Goal: Task Accomplishment & Management: Manage account settings

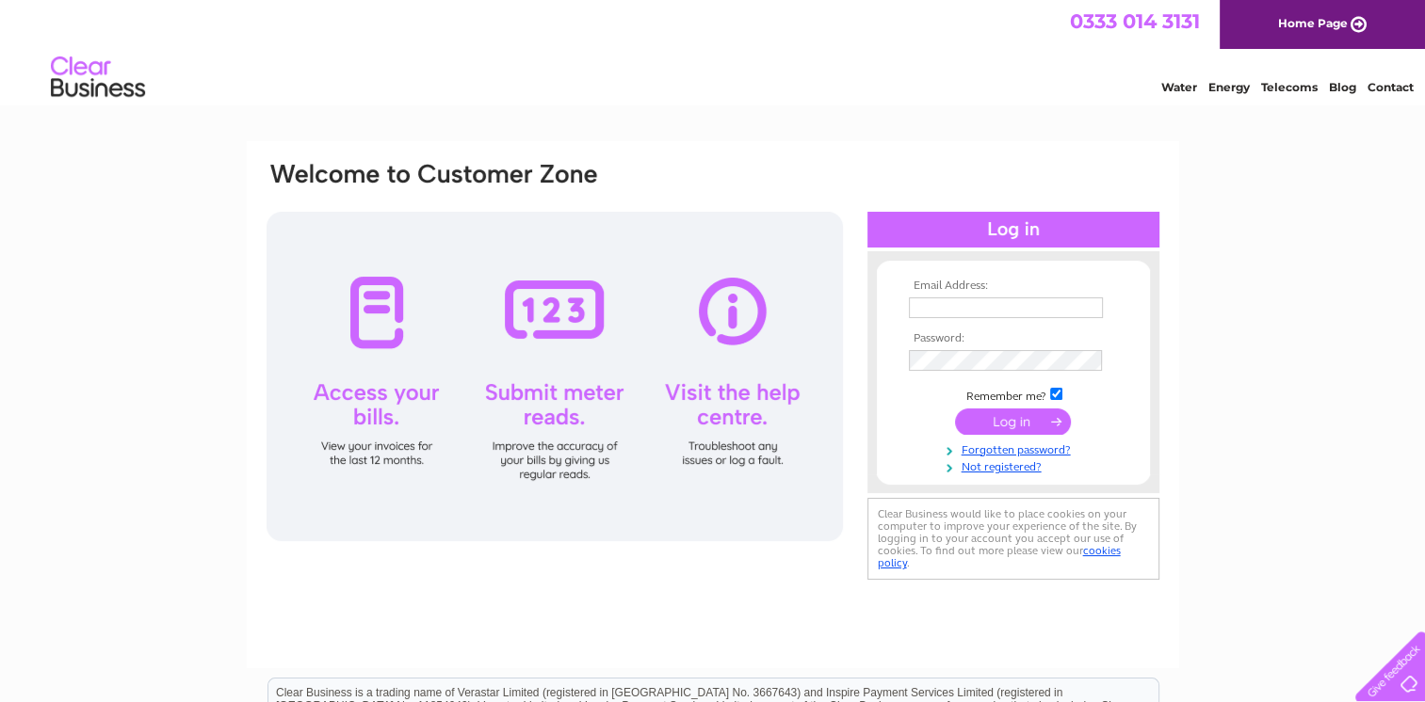
click at [944, 310] on input "text" at bounding box center [1006, 308] width 194 height 21
type input "info@teasecoffeebar.co.uk"
click at [993, 420] on input "submit" at bounding box center [1013, 423] width 116 height 26
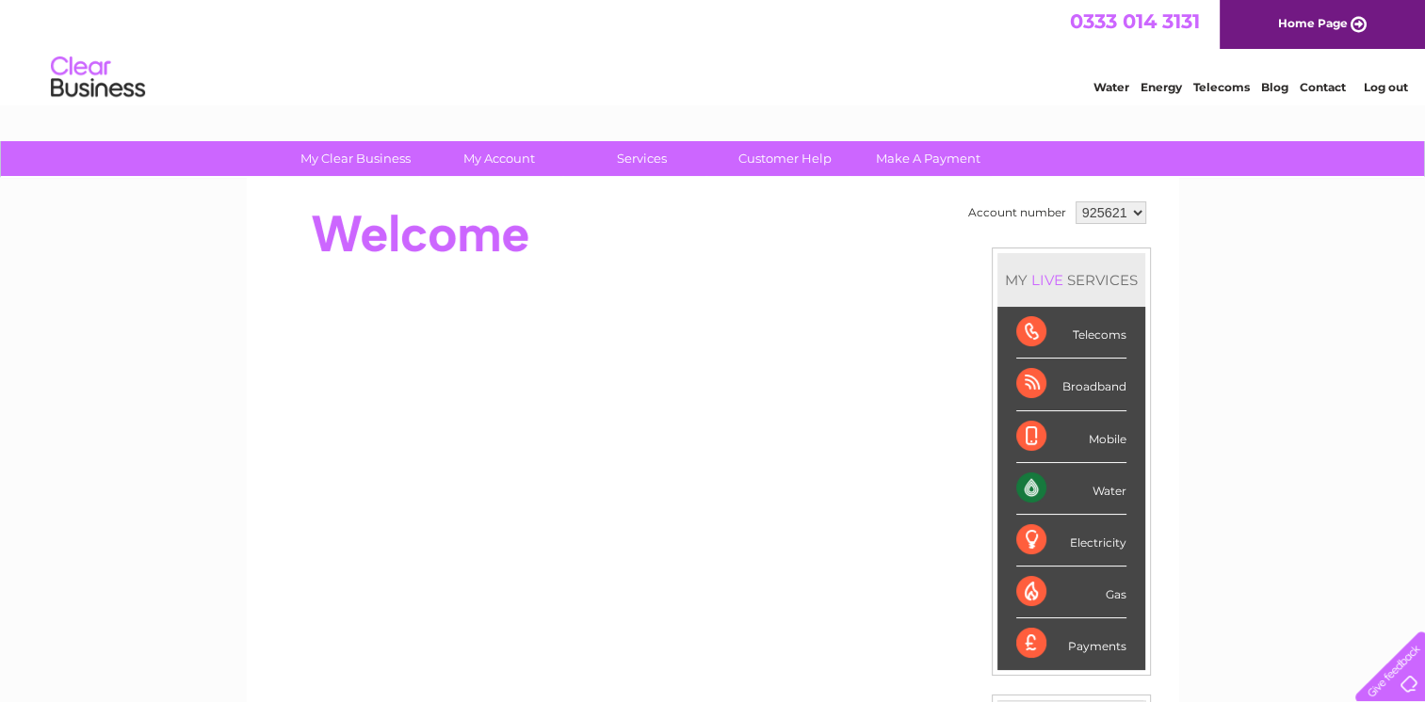
click at [1081, 482] on div "Water" at bounding box center [1071, 489] width 110 height 52
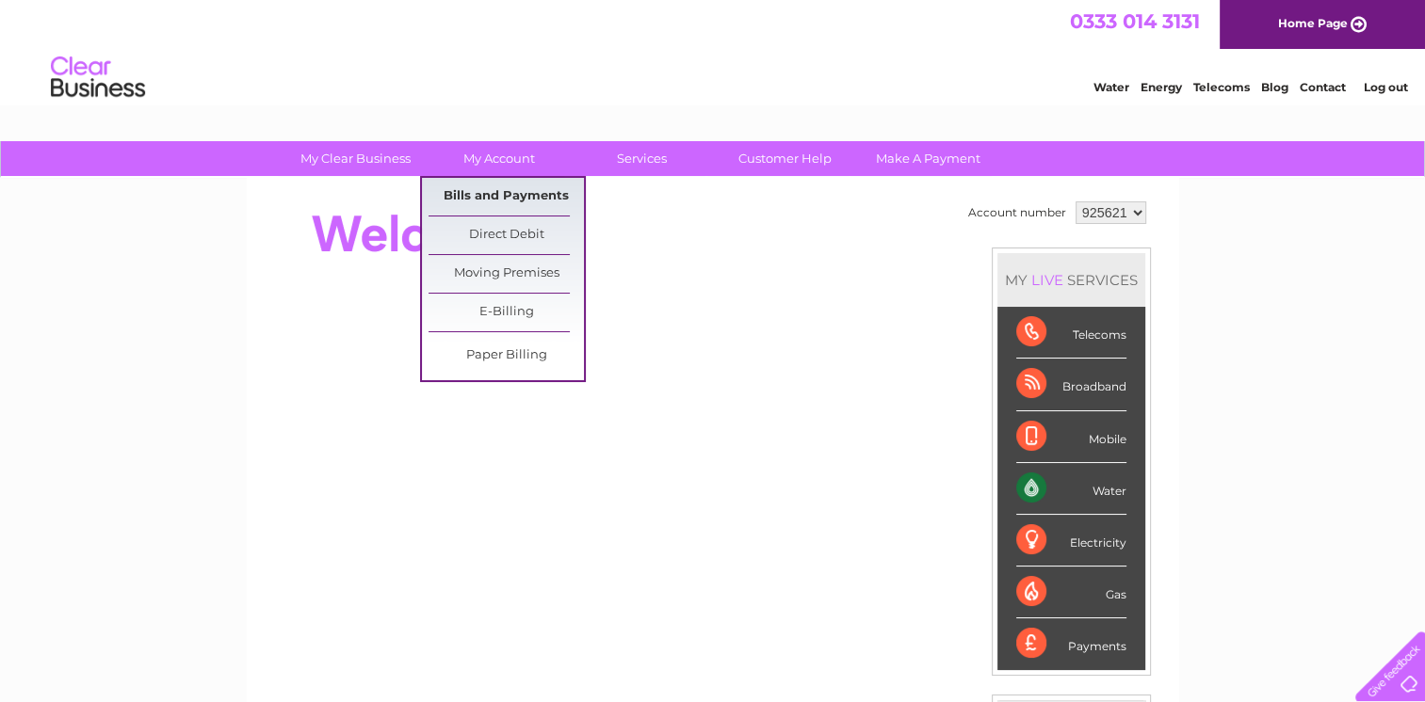
click at [499, 195] on link "Bills and Payments" at bounding box center [505, 197] width 155 height 38
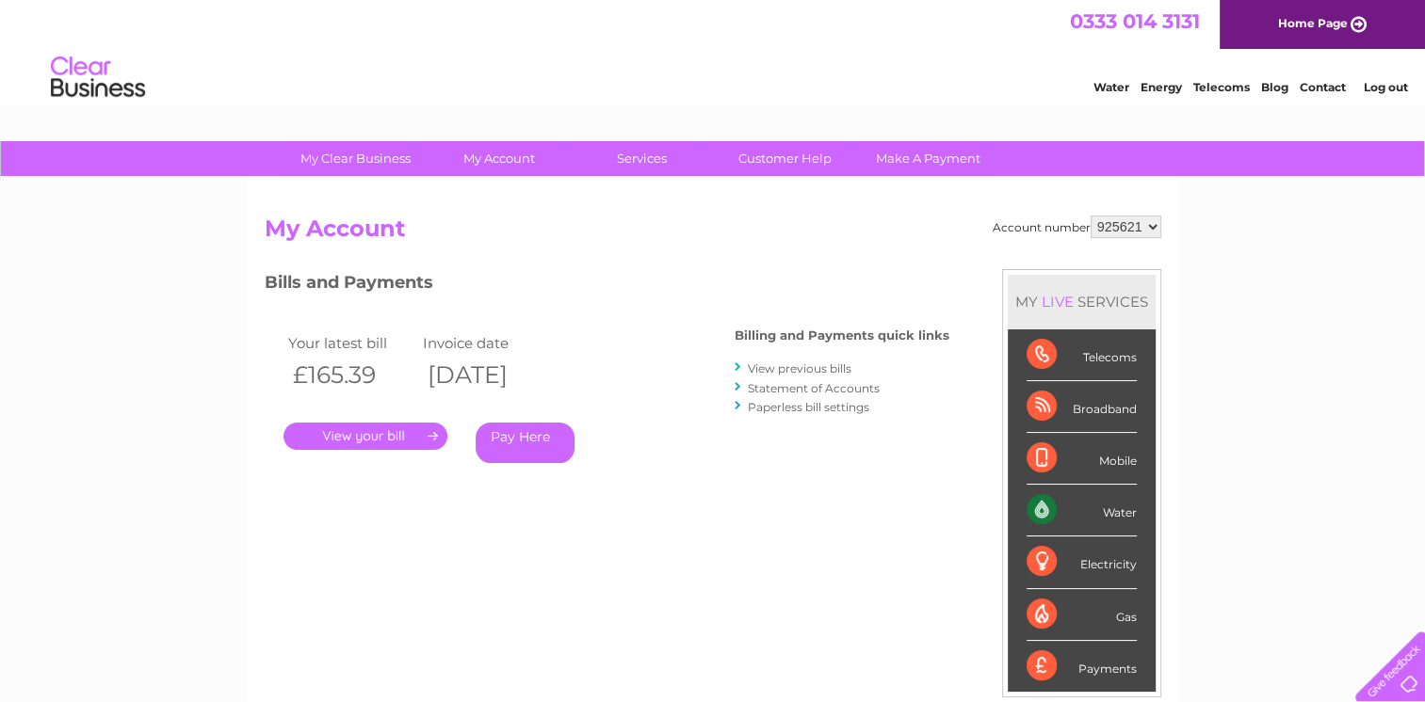
click at [381, 444] on link "." at bounding box center [365, 436] width 164 height 27
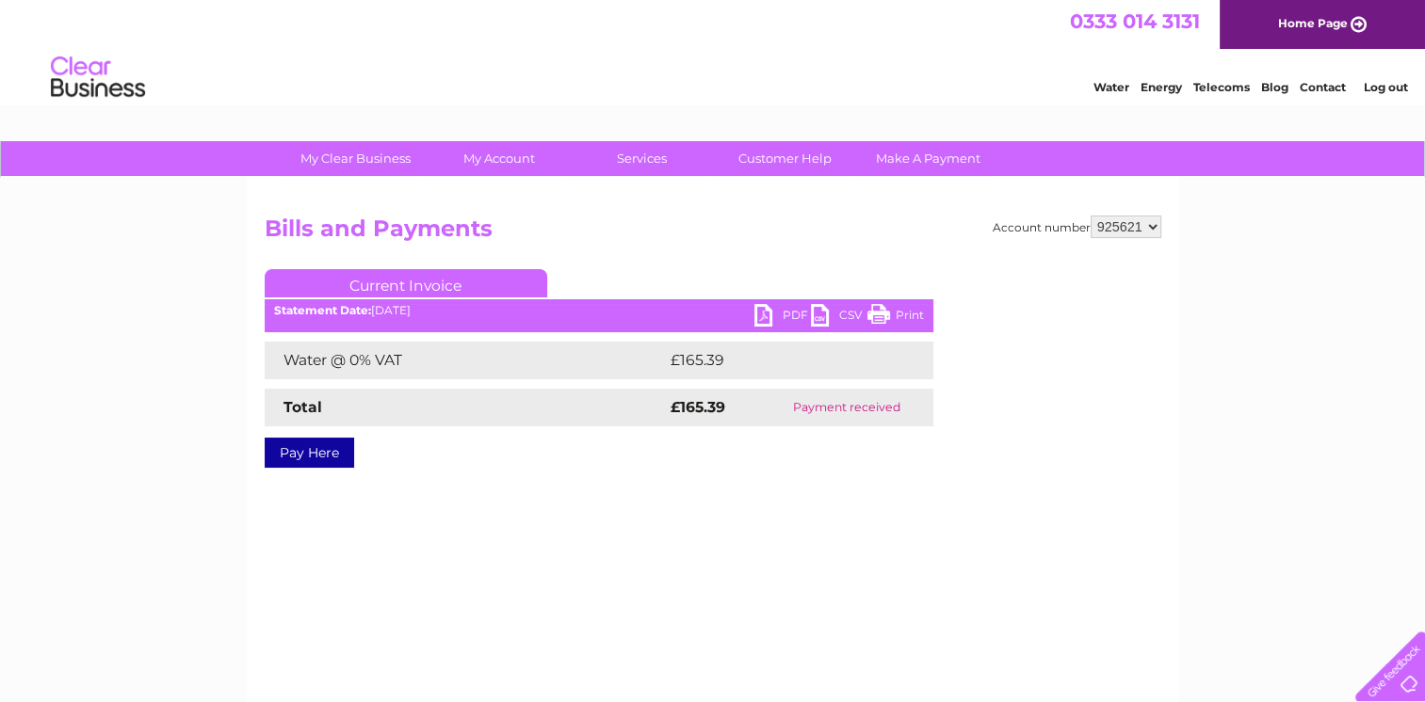
click at [772, 313] on link "PDF" at bounding box center [782, 317] width 56 height 27
click at [1382, 87] on link "Log out" at bounding box center [1385, 87] width 44 height 14
